Goal: Check status: Check status

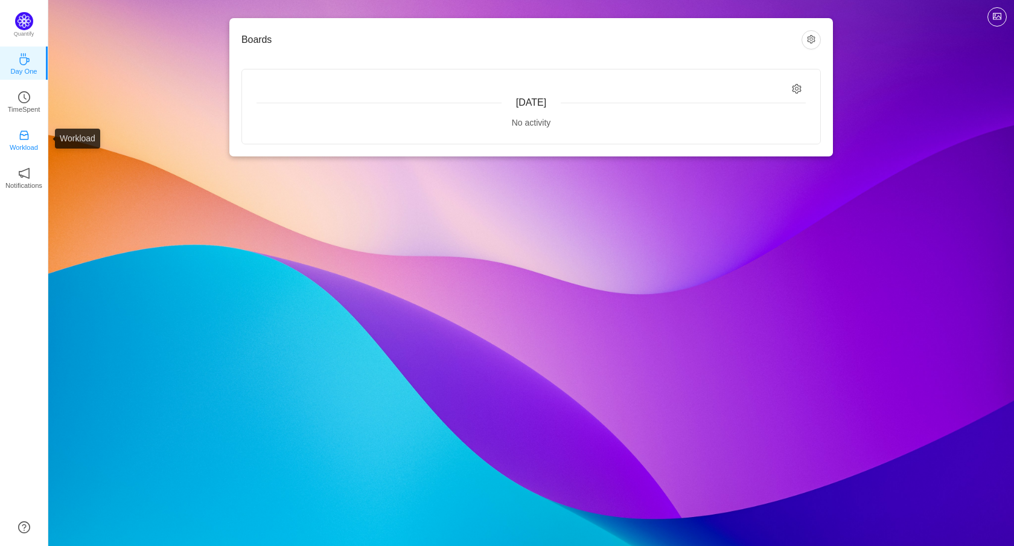
click at [27, 133] on link "Workload" at bounding box center [24, 139] width 12 height 12
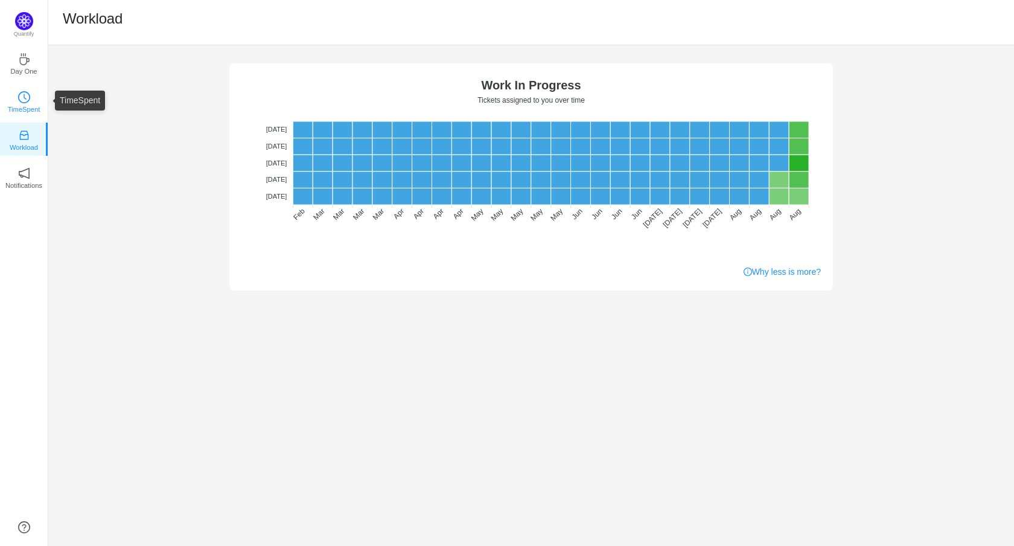
click at [30, 102] on link "TimeSpent" at bounding box center [24, 101] width 12 height 12
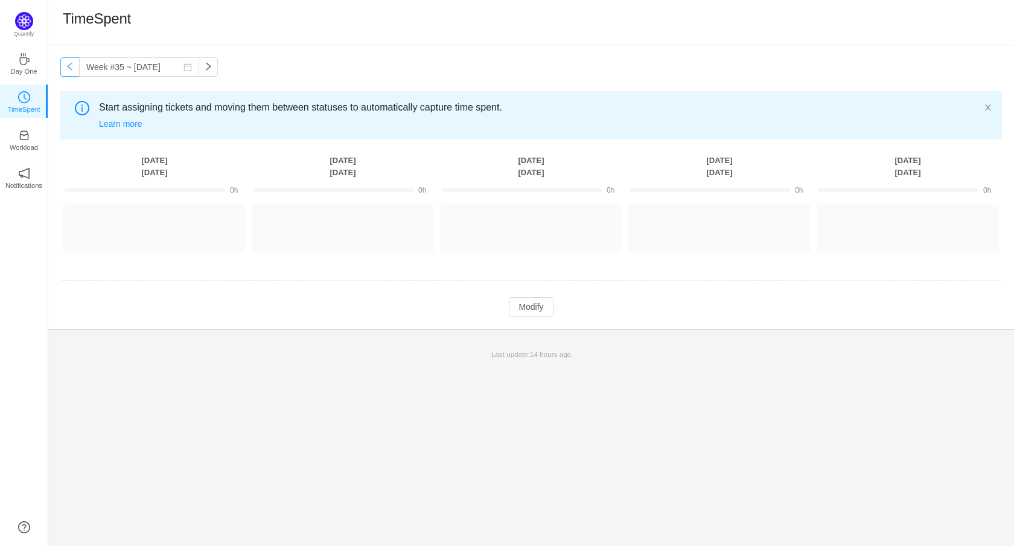
click at [68, 64] on button "button" at bounding box center [69, 66] width 19 height 19
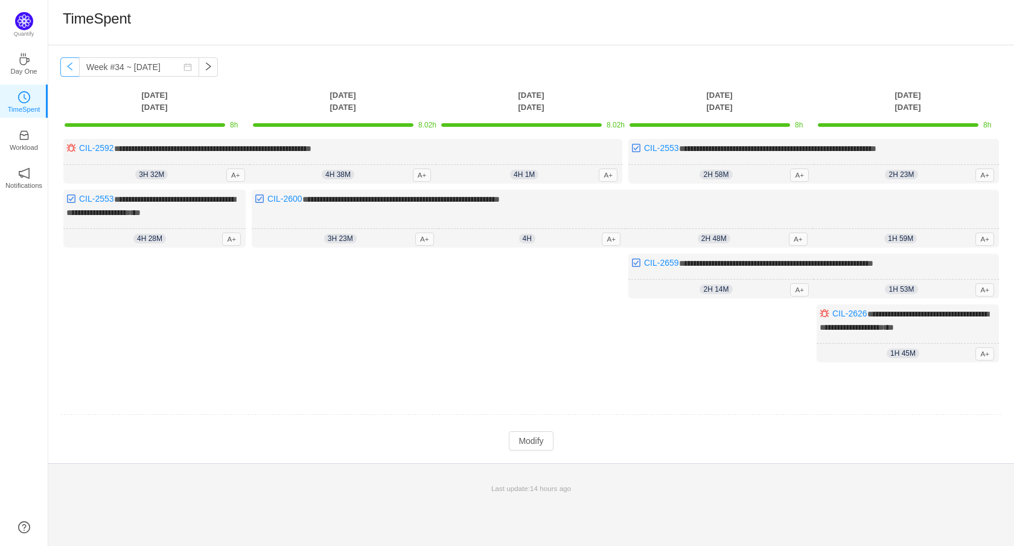
click at [68, 64] on button "button" at bounding box center [69, 66] width 19 height 19
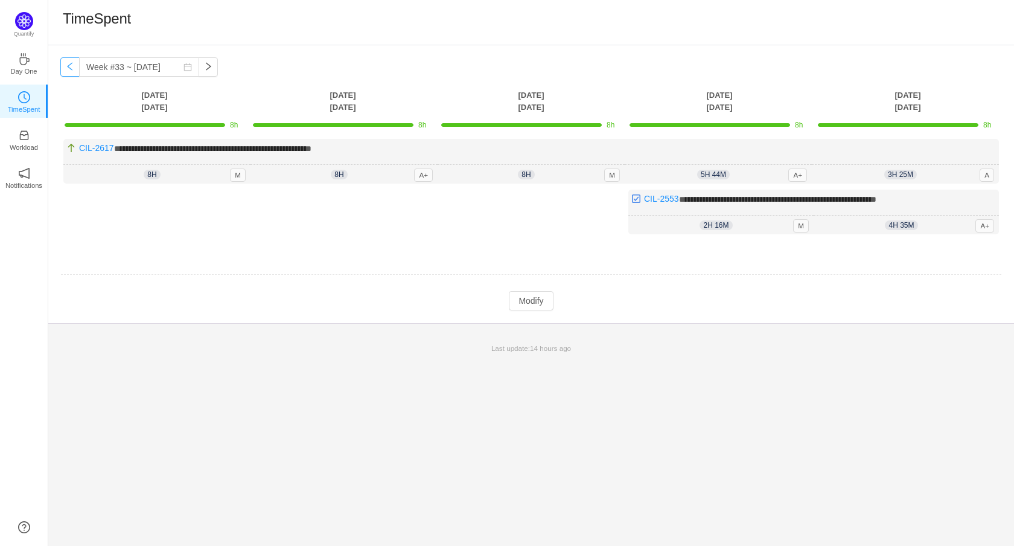
click at [68, 64] on button "button" at bounding box center [69, 66] width 19 height 19
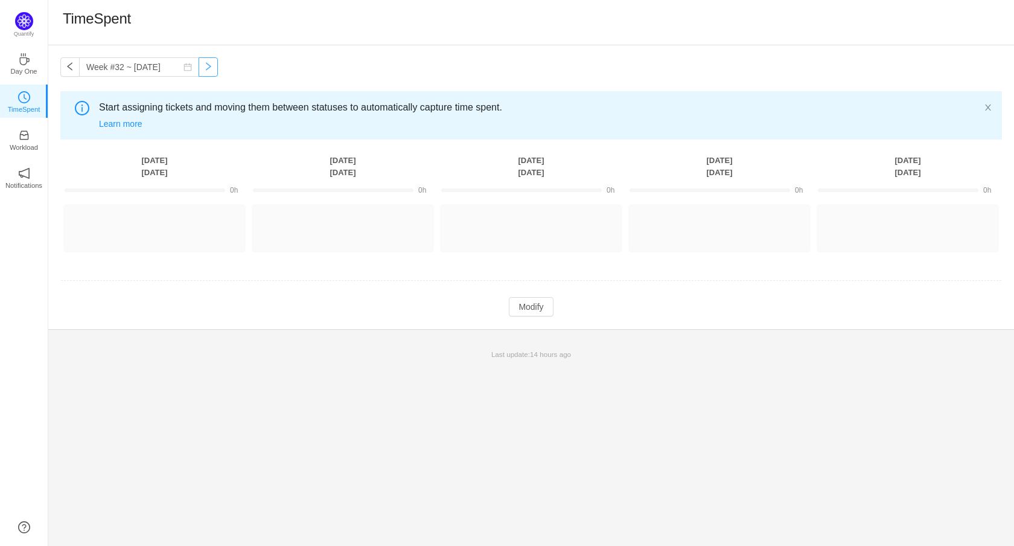
click at [207, 62] on button "button" at bounding box center [208, 66] width 19 height 19
type input "Week #33 ~ [DATE]"
